Goal: Obtain resource: Obtain resource

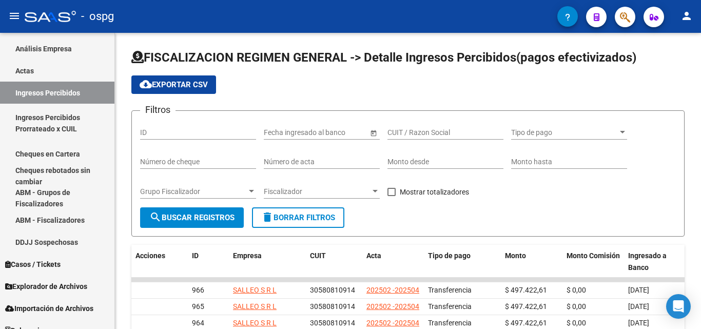
click at [632, 15] on button "button" at bounding box center [625, 17] width 21 height 21
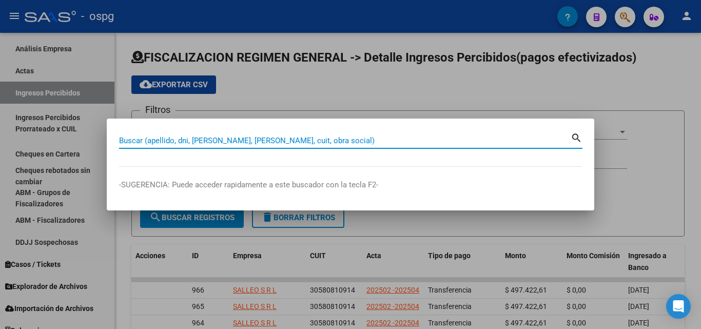
click at [332, 142] on input "Buscar (apellido, dni, [PERSON_NAME], [PERSON_NAME], cuit, obra social)" at bounding box center [345, 140] width 452 height 9
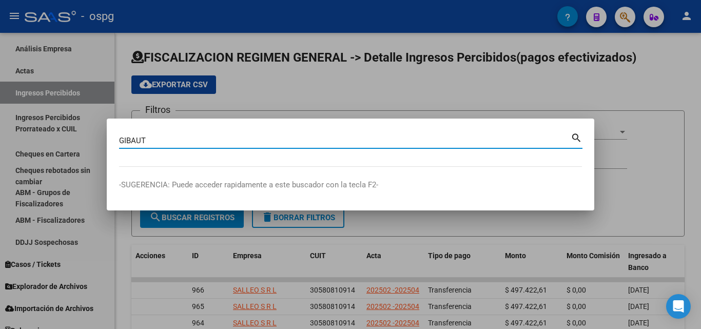
type input "GIBAUT"
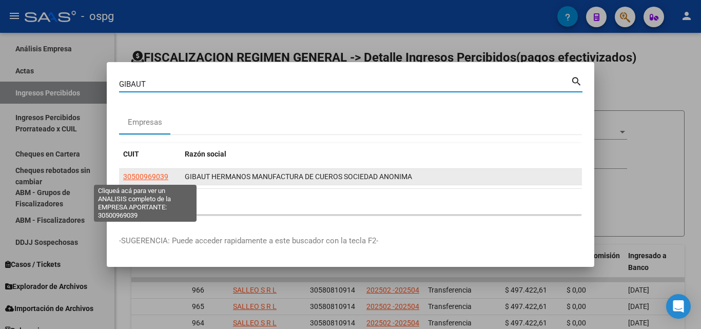
click at [142, 176] on span "30500969039" at bounding box center [145, 176] width 45 height 8
type textarea "30500969039"
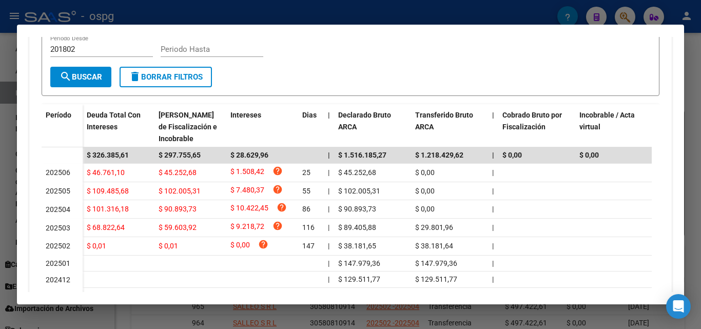
scroll to position [257, 0]
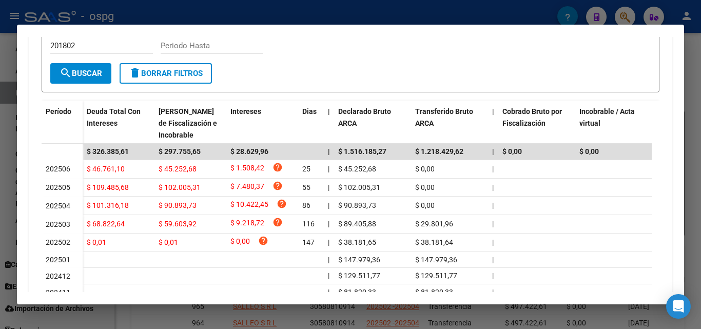
click at [692, 66] on div at bounding box center [350, 164] width 701 height 329
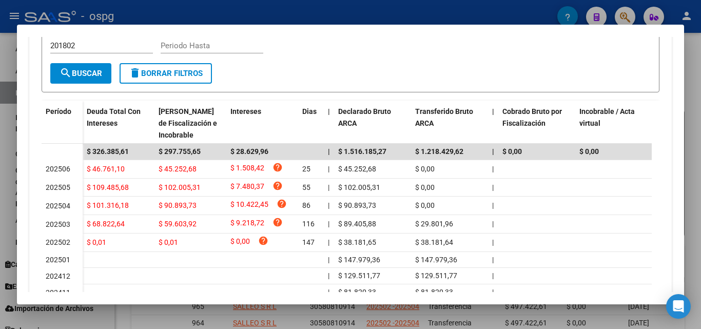
click at [692, 66] on div at bounding box center [350, 164] width 701 height 329
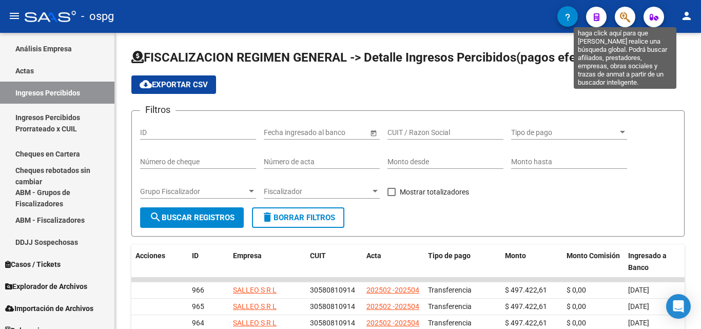
click at [620, 13] on icon "button" at bounding box center [625, 17] width 10 height 12
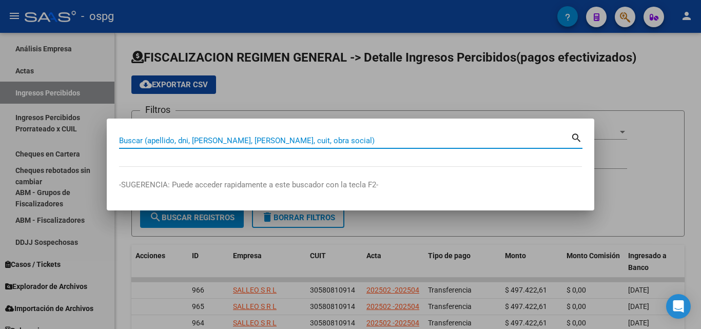
drag, startPoint x: 284, startPoint y: 140, endPoint x: 288, endPoint y: 146, distance: 7.7
click at [284, 143] on input "Buscar (apellido, dni, [PERSON_NAME], [PERSON_NAME], cuit, obra social)" at bounding box center [345, 140] width 452 height 9
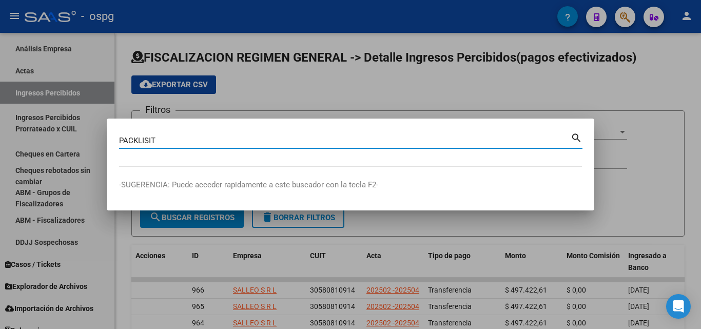
type input "PACKLISIT"
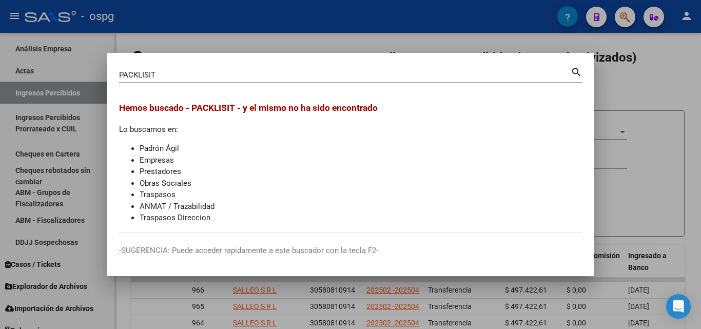
click at [623, 101] on div at bounding box center [350, 164] width 701 height 329
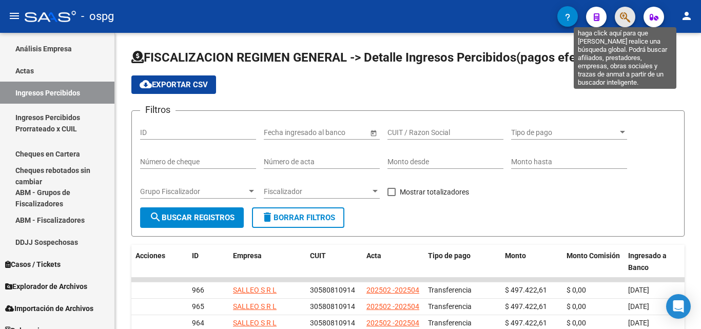
click at [627, 21] on icon "button" at bounding box center [625, 17] width 10 height 12
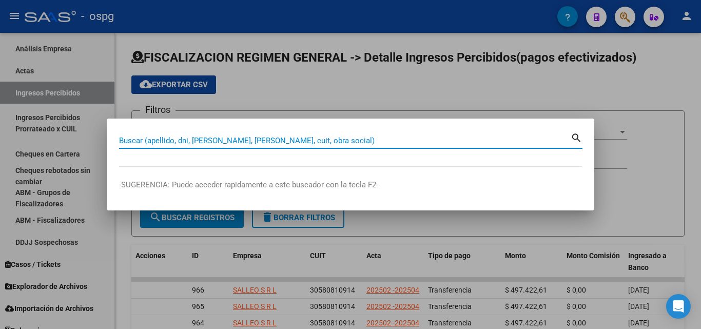
click at [304, 138] on input "Buscar (apellido, dni, [PERSON_NAME], [PERSON_NAME], cuit, obra social)" at bounding box center [345, 140] width 452 height 9
paste input "Packlist SRL"
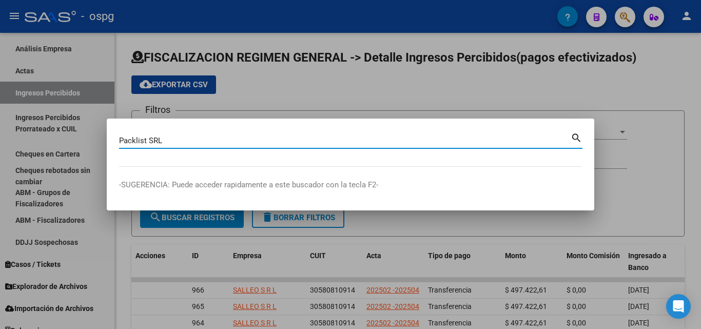
type input "Packlist SRL"
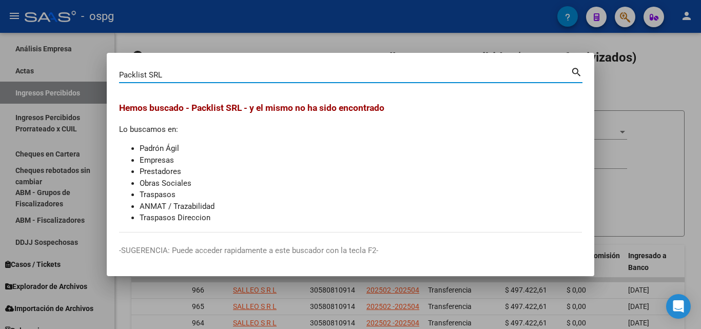
click at [460, 43] on div at bounding box center [350, 164] width 701 height 329
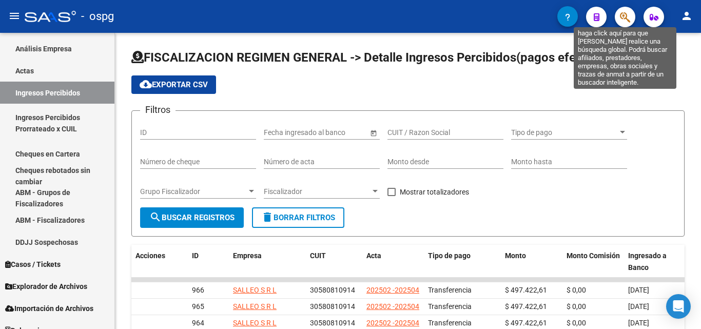
click at [623, 12] on icon "button" at bounding box center [625, 17] width 10 height 12
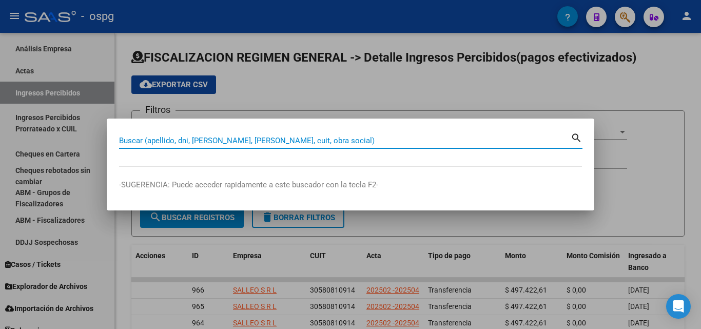
click at [225, 139] on input "Buscar (apellido, dni, [PERSON_NAME], [PERSON_NAME], cuit, obra social)" at bounding box center [345, 140] width 452 height 9
paste input "33718365509"
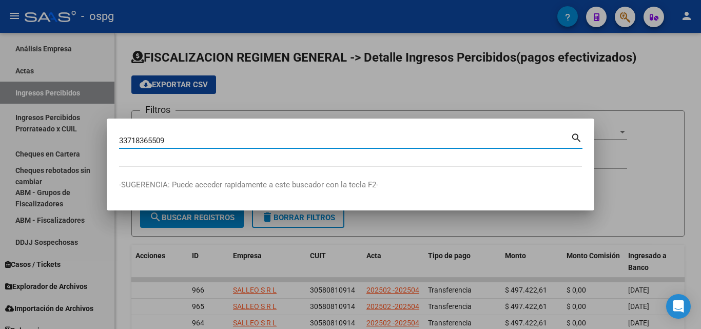
type input "33718365509"
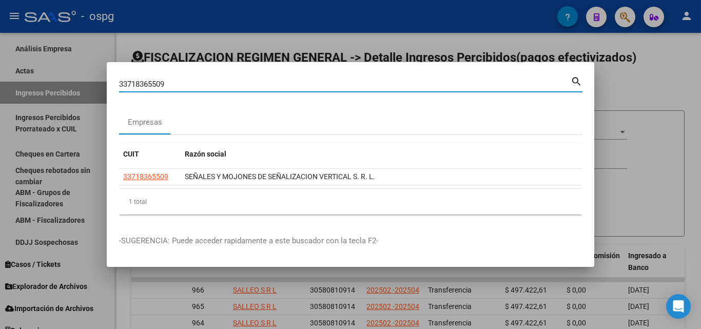
click at [459, 25] on div at bounding box center [350, 164] width 701 height 329
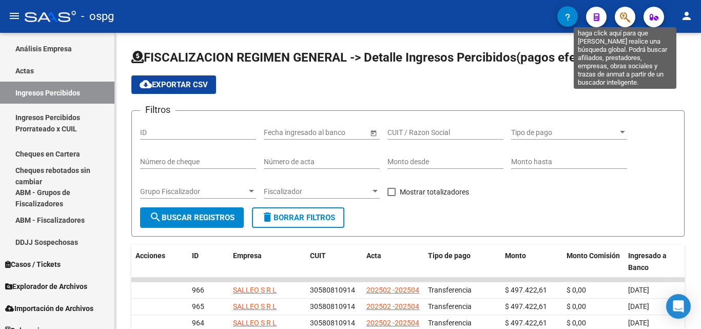
click at [630, 18] on icon "button" at bounding box center [625, 17] width 10 height 12
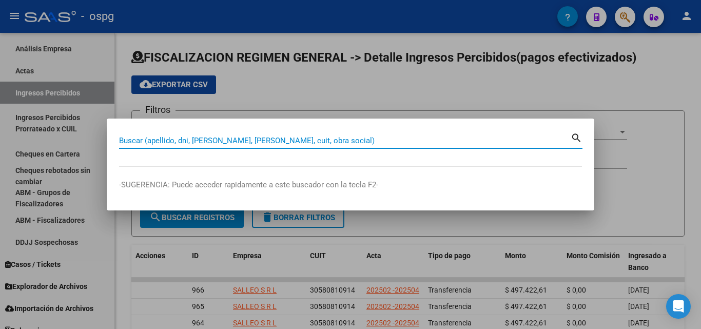
paste input "30716517523"
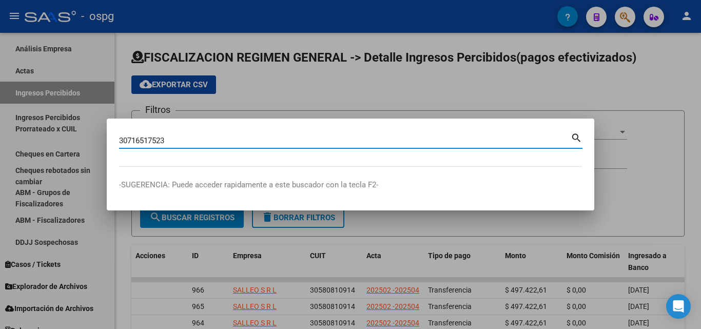
type input "30716517523"
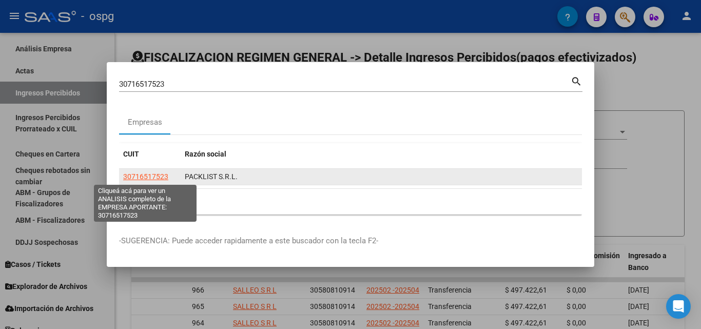
click at [149, 178] on span "30716517523" at bounding box center [145, 176] width 45 height 8
type textarea "30716517523"
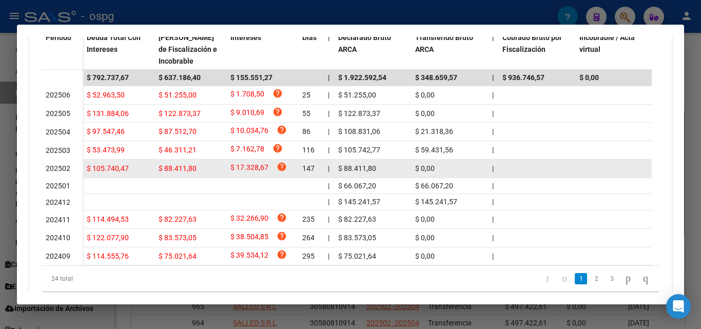
scroll to position [370, 0]
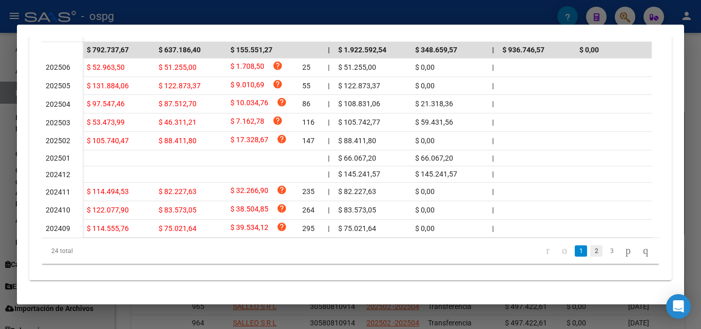
click at [590, 254] on link "2" at bounding box center [596, 250] width 12 height 11
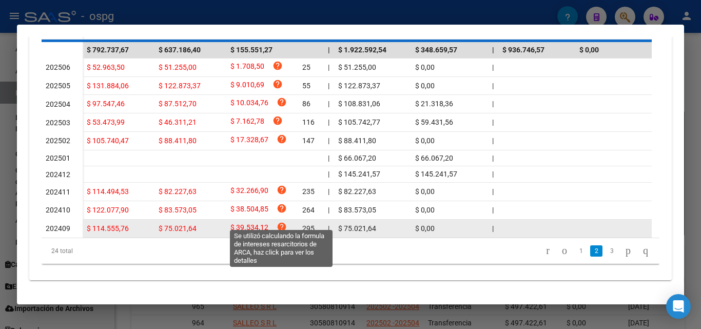
scroll to position [349, 0]
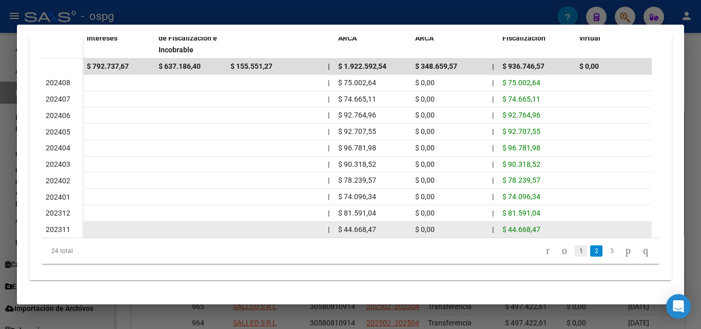
click at [575, 252] on link "1" at bounding box center [581, 250] width 12 height 11
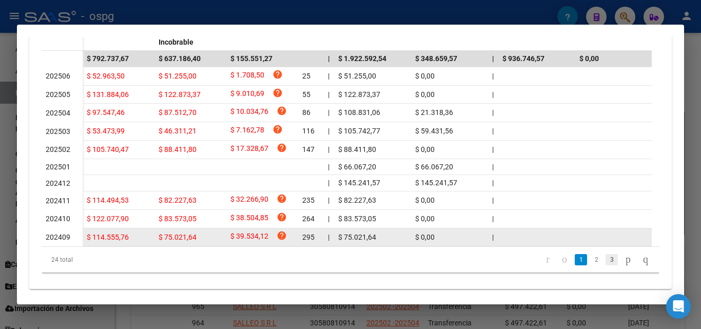
click at [606, 265] on link "3" at bounding box center [612, 259] width 12 height 11
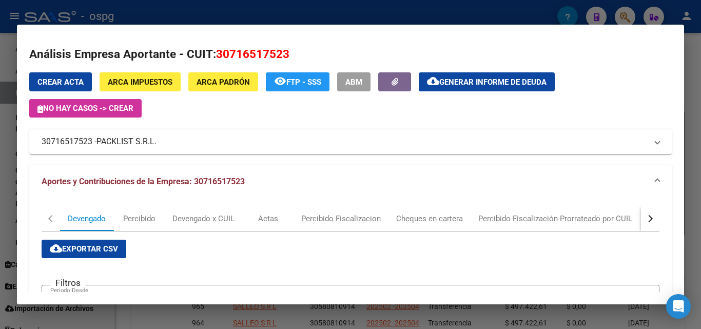
scroll to position [0, 0]
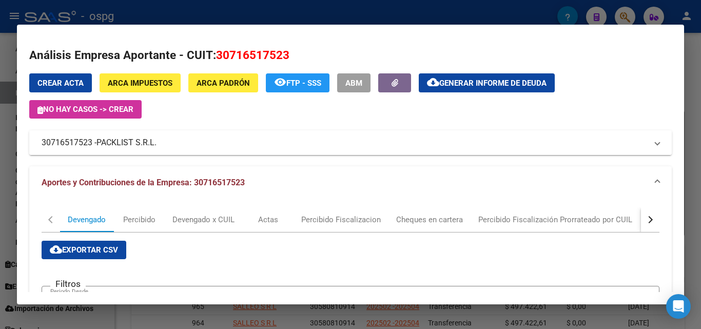
drag, startPoint x: 95, startPoint y: 147, endPoint x: 38, endPoint y: 148, distance: 57.0
click at [34, 148] on mat-expansion-panel-header "30716517523 - PACKLIST S.R.L." at bounding box center [350, 142] width 643 height 25
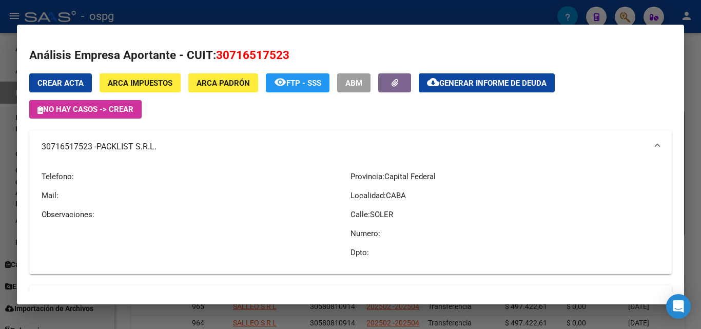
copy mat-panel-title "30716517523"
click at [697, 100] on div at bounding box center [350, 164] width 701 height 329
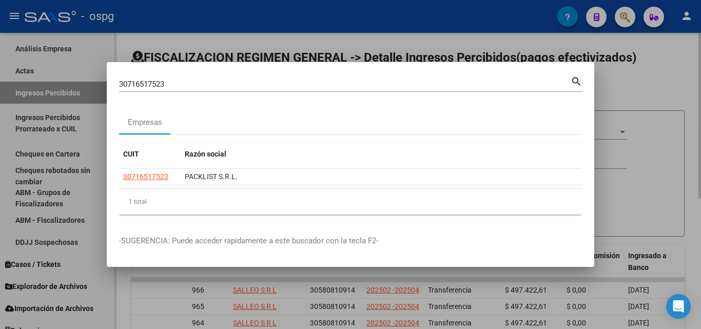
drag, startPoint x: 695, startPoint y: 100, endPoint x: 668, endPoint y: 93, distance: 28.0
click at [687, 98] on div at bounding box center [350, 164] width 701 height 329
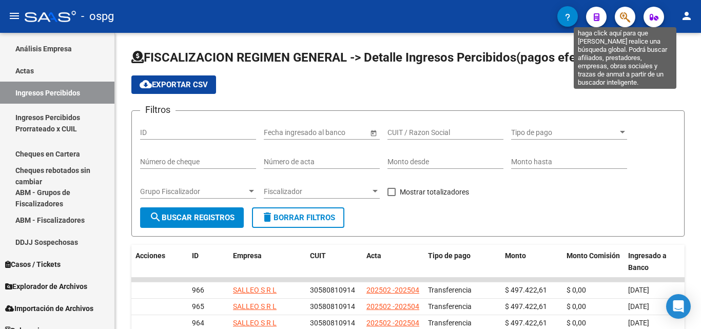
click at [624, 13] on icon "button" at bounding box center [625, 17] width 10 height 12
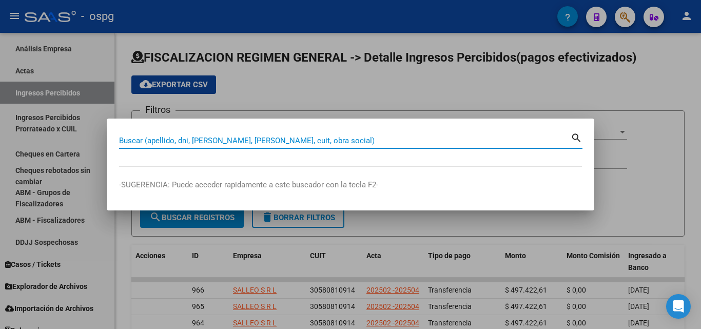
click at [274, 141] on input "Buscar (apellido, dni, [PERSON_NAME], [PERSON_NAME], cuit, obra social)" at bounding box center [345, 140] width 452 height 9
paste input "30716517523"
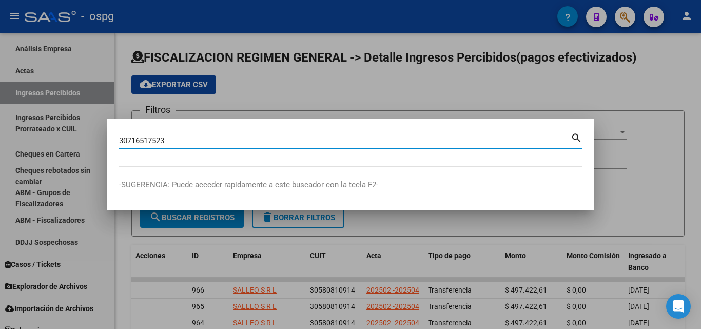
type input "30716517523"
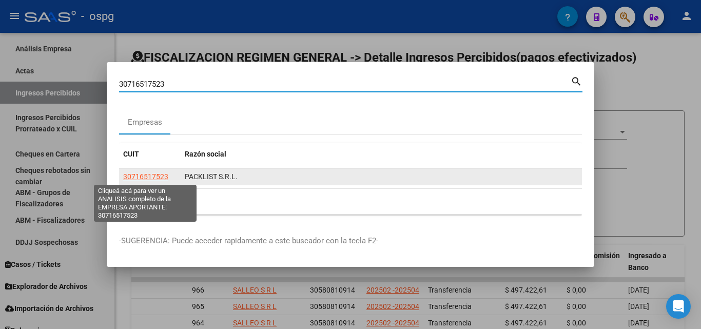
click at [143, 177] on span "30716517523" at bounding box center [145, 176] width 45 height 8
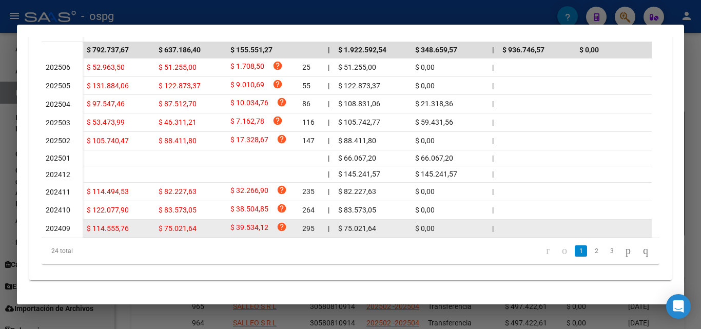
scroll to position [370, 0]
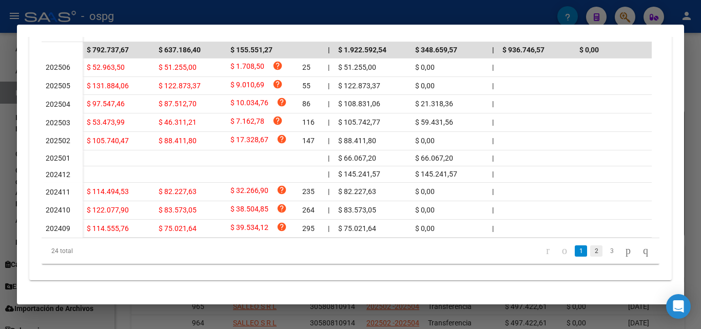
click at [590, 251] on link "2" at bounding box center [596, 250] width 12 height 11
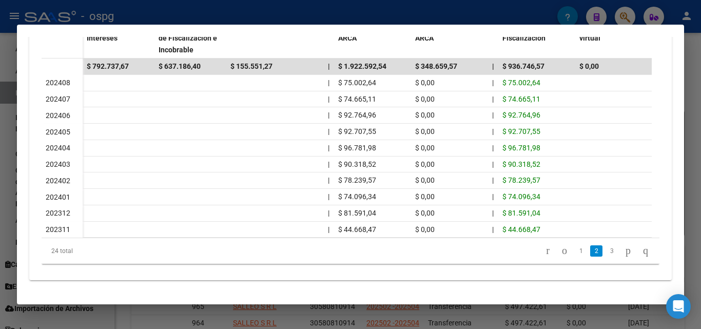
scroll to position [349, 0]
click at [606, 251] on link "3" at bounding box center [612, 250] width 12 height 11
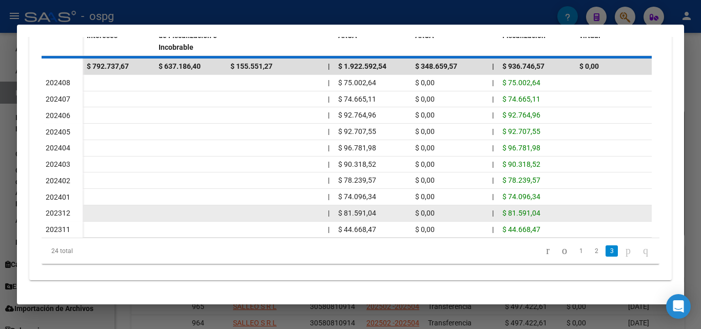
scroll to position [251, 0]
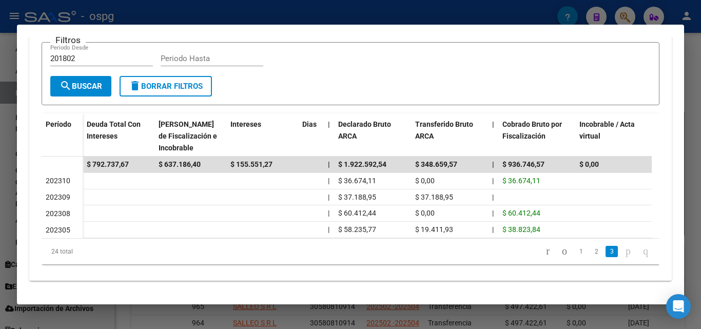
click at [0, 168] on div at bounding box center [350, 164] width 701 height 329
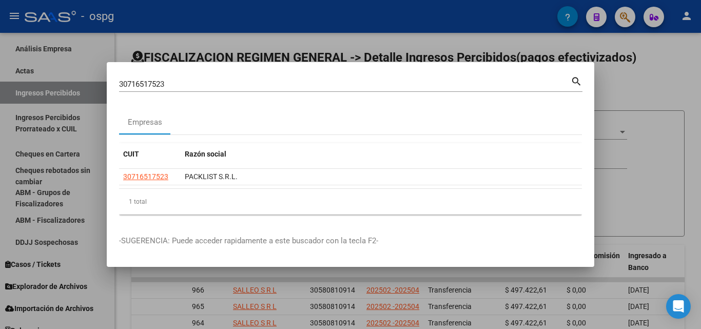
click at [0, 168] on div at bounding box center [350, 164] width 701 height 329
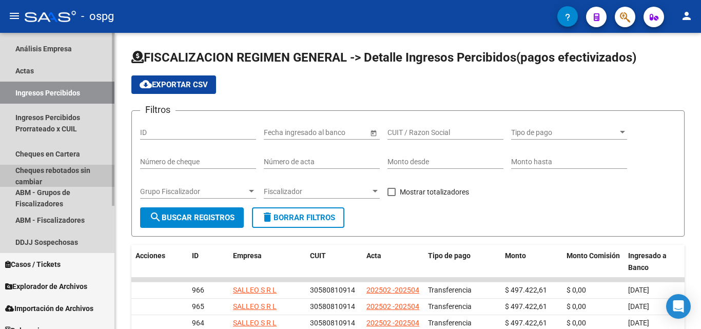
click at [0, 168] on link "Cheques rebotados sin cambiar" at bounding box center [57, 176] width 114 height 22
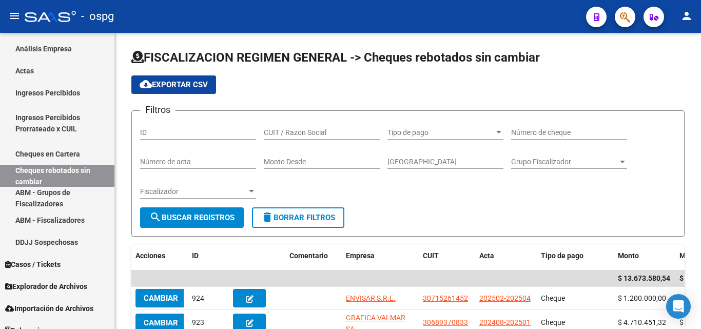
click at [617, 16] on button "button" at bounding box center [625, 17] width 21 height 21
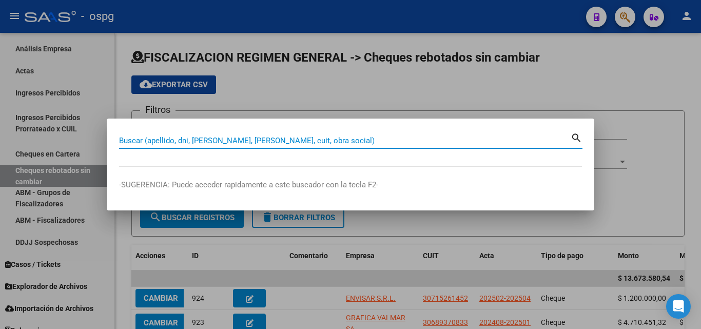
click at [284, 144] on input "Buscar (apellido, dni, [PERSON_NAME], [PERSON_NAME], cuit, obra social)" at bounding box center [345, 140] width 452 height 9
paste input "30716517523"
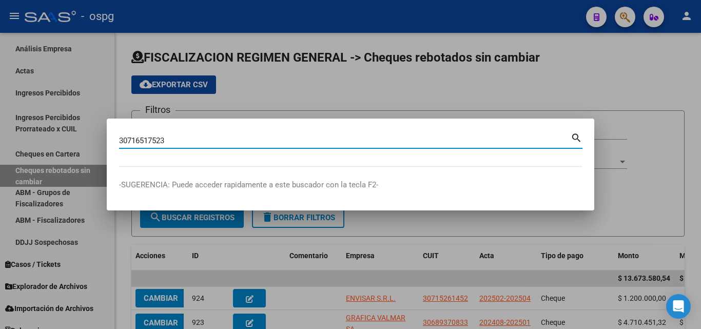
type input "30716517523"
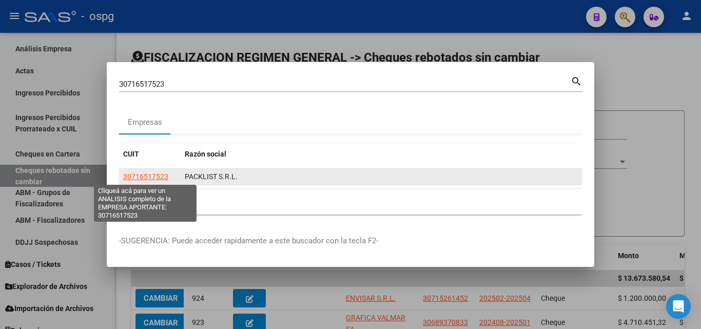
click at [147, 176] on span "30716517523" at bounding box center [145, 176] width 45 height 8
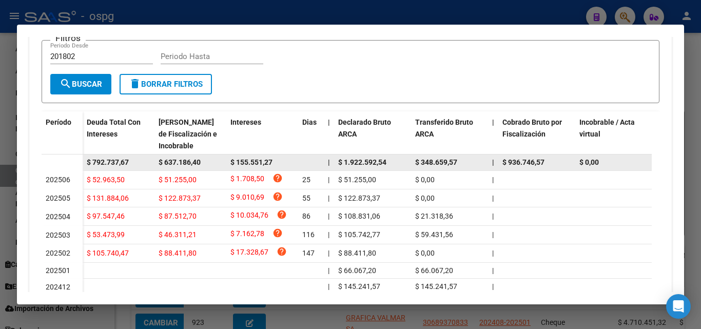
scroll to position [370, 0]
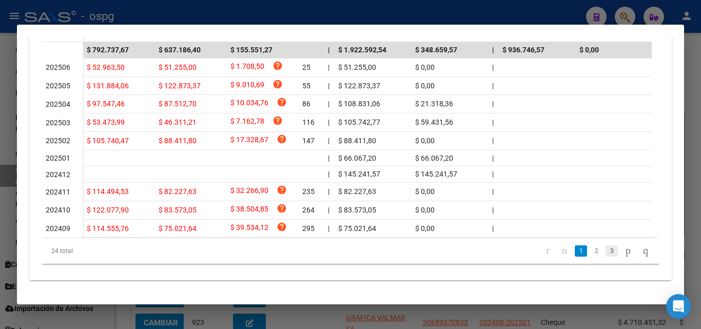
click at [606, 252] on link "3" at bounding box center [612, 250] width 12 height 11
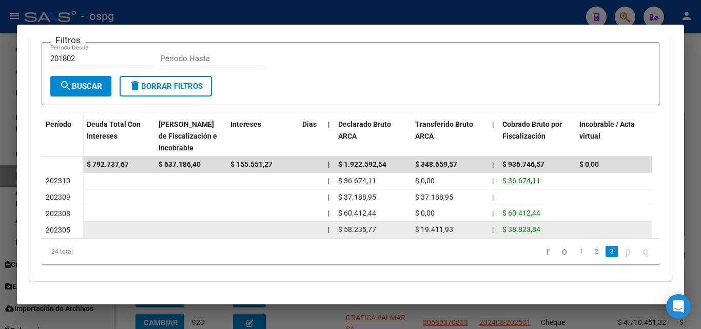
scroll to position [251, 0]
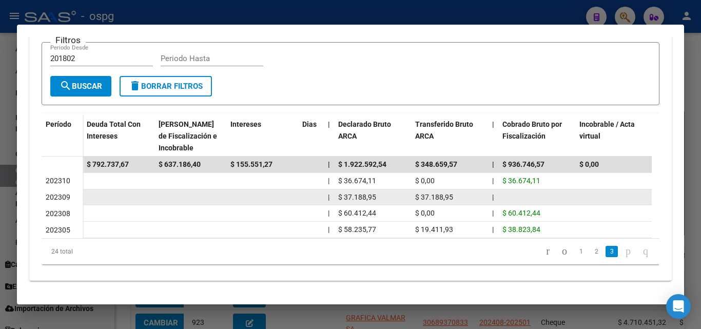
click at [362, 193] on span "$ 37.188,95" at bounding box center [357, 197] width 38 height 8
click at [64, 193] on span "202309" at bounding box center [58, 197] width 25 height 8
click at [346, 193] on span "$ 37.188,95" at bounding box center [357, 197] width 38 height 8
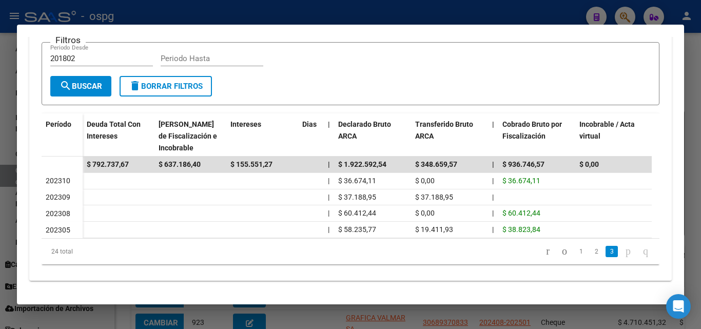
click at [700, 74] on div at bounding box center [350, 164] width 701 height 329
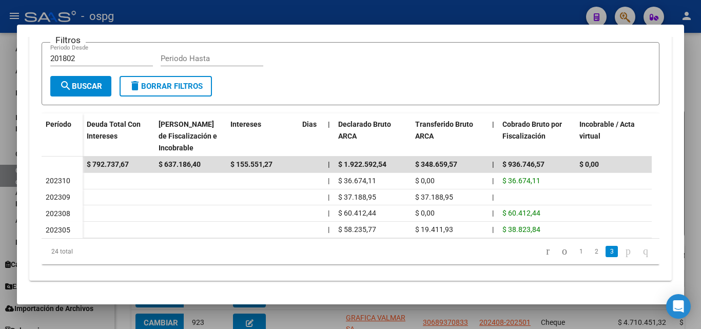
click at [700, 74] on div at bounding box center [350, 164] width 701 height 329
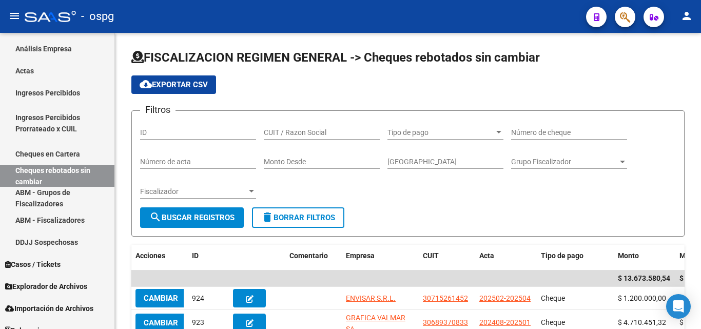
click at [700, 74] on div at bounding box center [699, 131] width 3 height 197
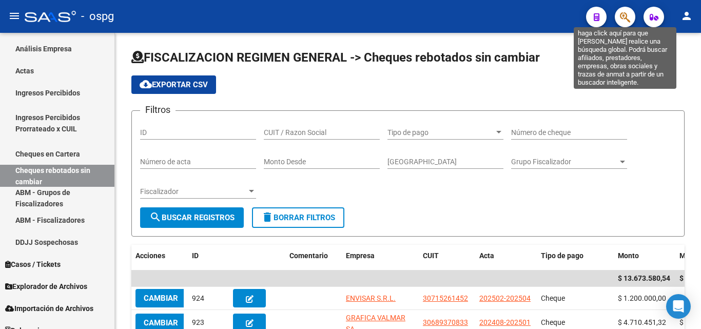
click at [627, 17] on icon "button" at bounding box center [625, 17] width 10 height 12
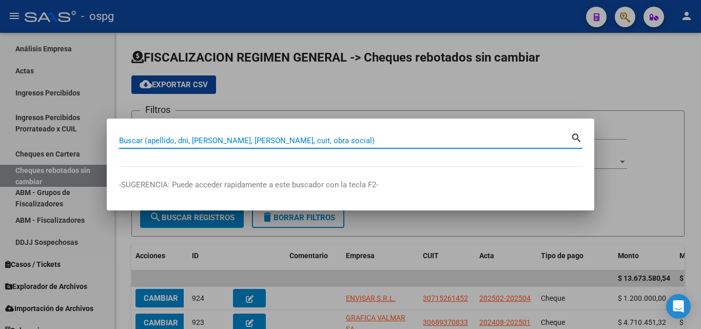
click at [132, 140] on input "Buscar (apellido, dni, [PERSON_NAME], [PERSON_NAME], cuit, obra social)" at bounding box center [345, 140] width 452 height 9
paste input "30716517523"
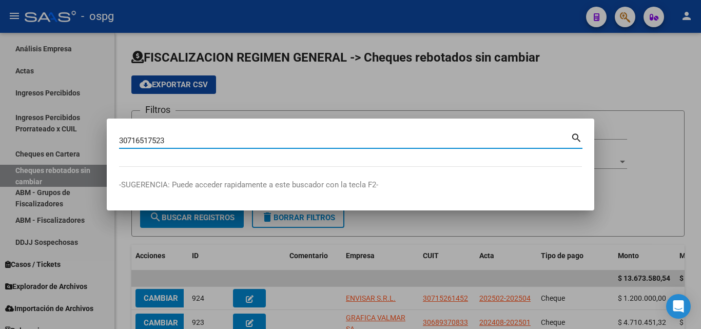
type input "30716517523"
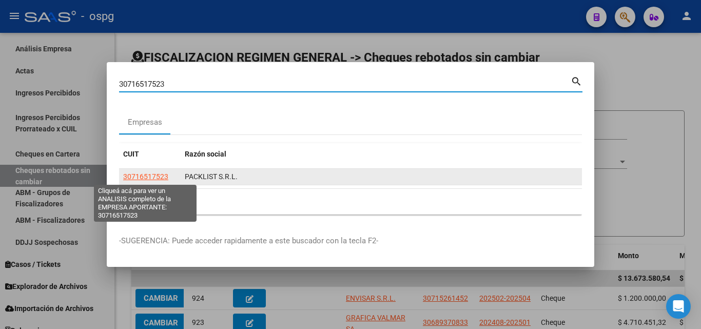
click at [132, 179] on span "30716517523" at bounding box center [145, 176] width 45 height 8
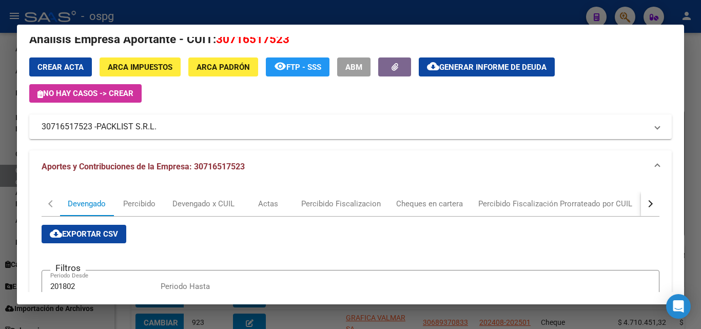
scroll to position [0, 0]
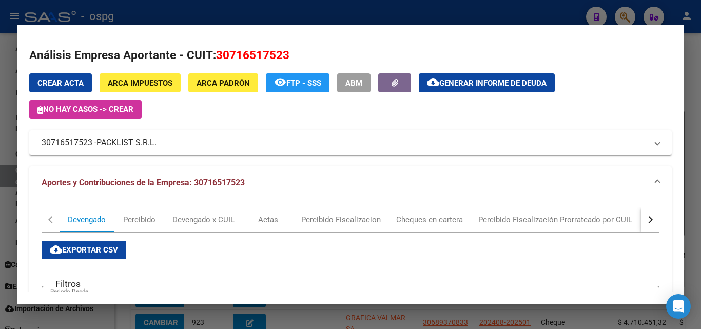
click at [468, 81] on span "Generar informe de deuda" at bounding box center [492, 83] width 107 height 9
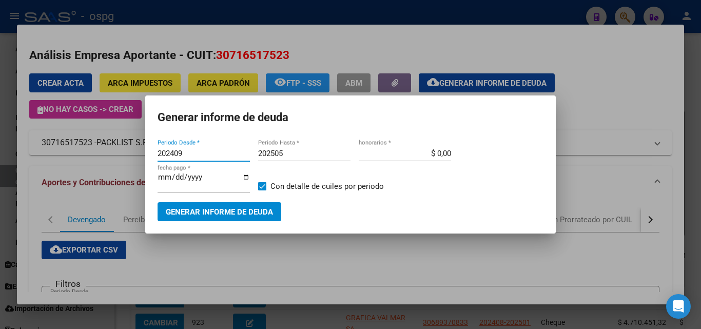
drag, startPoint x: 215, startPoint y: 153, endPoint x: 115, endPoint y: 151, distance: 99.6
click at [115, 151] on div "30716517523 Buscar (apellido, dni, [PERSON_NAME], [PERSON_NAME], cuit, obra soc…" at bounding box center [350, 164] width 701 height 329
type input "202501"
click at [300, 154] on input "202505" at bounding box center [304, 153] width 92 height 9
type input "202506"
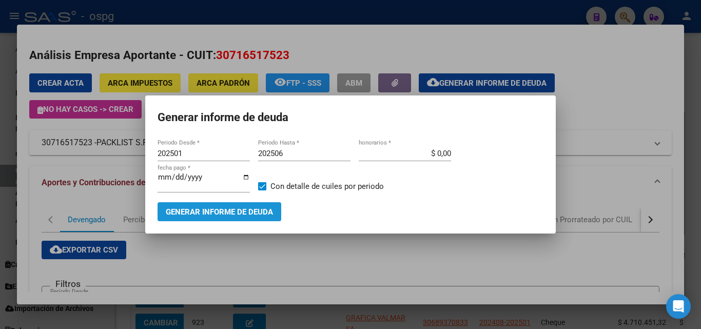
click at [249, 218] on button "Generar informe de deuda" at bounding box center [220, 211] width 124 height 19
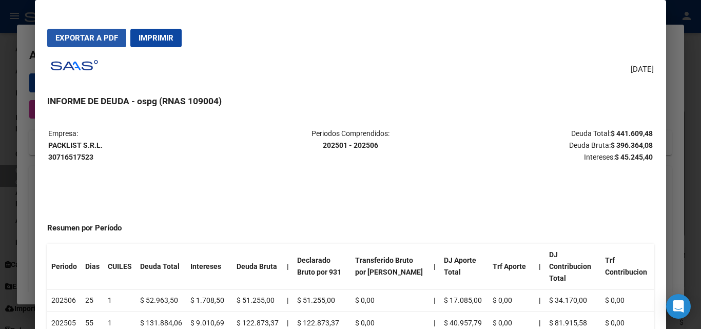
click at [99, 31] on button "Exportar a PDF" at bounding box center [86, 38] width 79 height 18
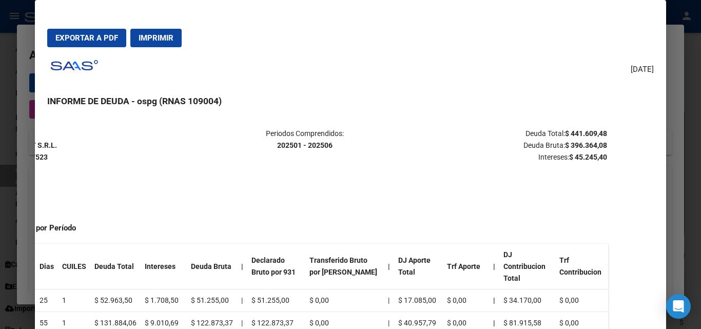
drag, startPoint x: 609, startPoint y: 130, endPoint x: 576, endPoint y: 106, distance: 41.1
click at [609, 106] on div "[DATE] INFORME DE DEUDA - ospg (RNAS 109004) Empresa: PACKLIST S.R.L. 307165175…" at bounding box center [350, 204] width 606 height 298
click at [572, 106] on h3 "INFORME DE DEUDA - ospg (RNAS 109004)" at bounding box center [350, 100] width 606 height 13
drag, startPoint x: 563, startPoint y: 133, endPoint x: 595, endPoint y: 131, distance: 32.4
click at [598, 133] on strong "$ 441.609,48" at bounding box center [586, 133] width 42 height 8
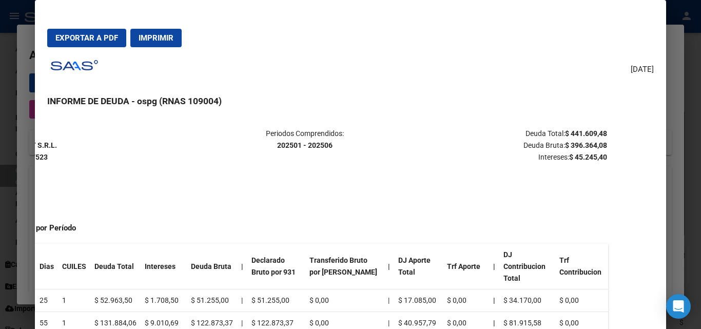
copy strong "441.609,48"
click at [1, 99] on div at bounding box center [350, 164] width 701 height 329
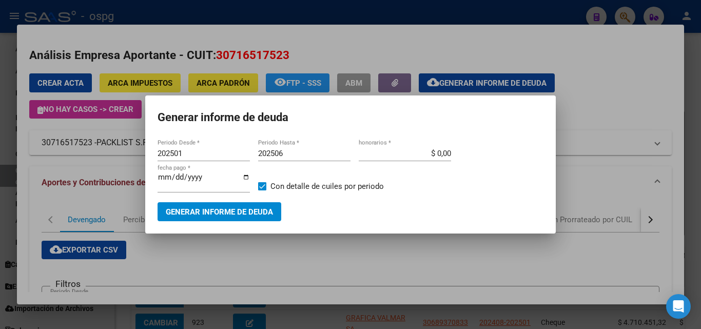
click at [1, 99] on div at bounding box center [350, 164] width 701 height 329
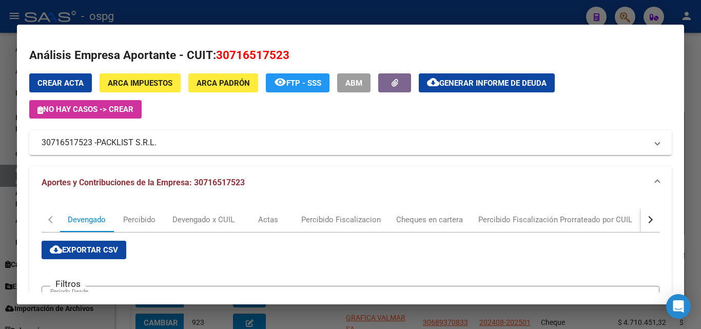
click at [0, 95] on div at bounding box center [350, 164] width 701 height 329
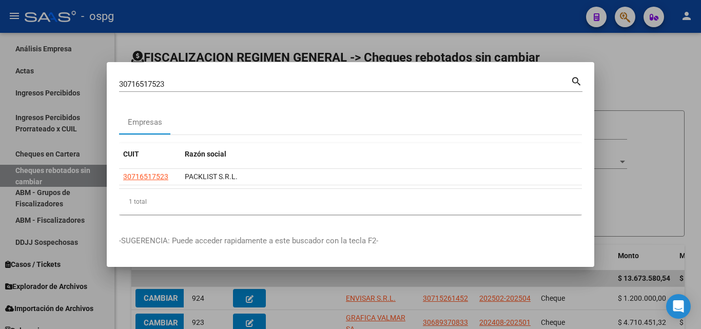
click at [638, 87] on div at bounding box center [350, 164] width 701 height 329
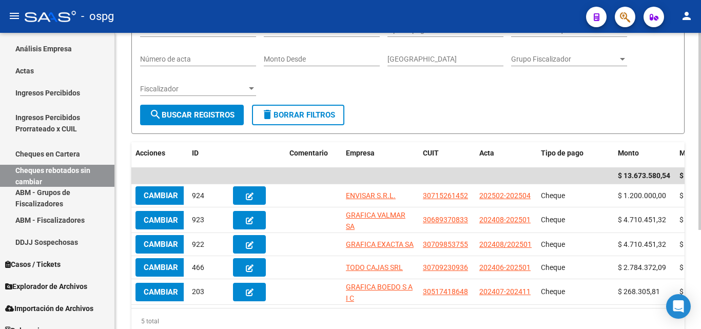
scroll to position [0, 0]
